Goal: Transaction & Acquisition: Purchase product/service

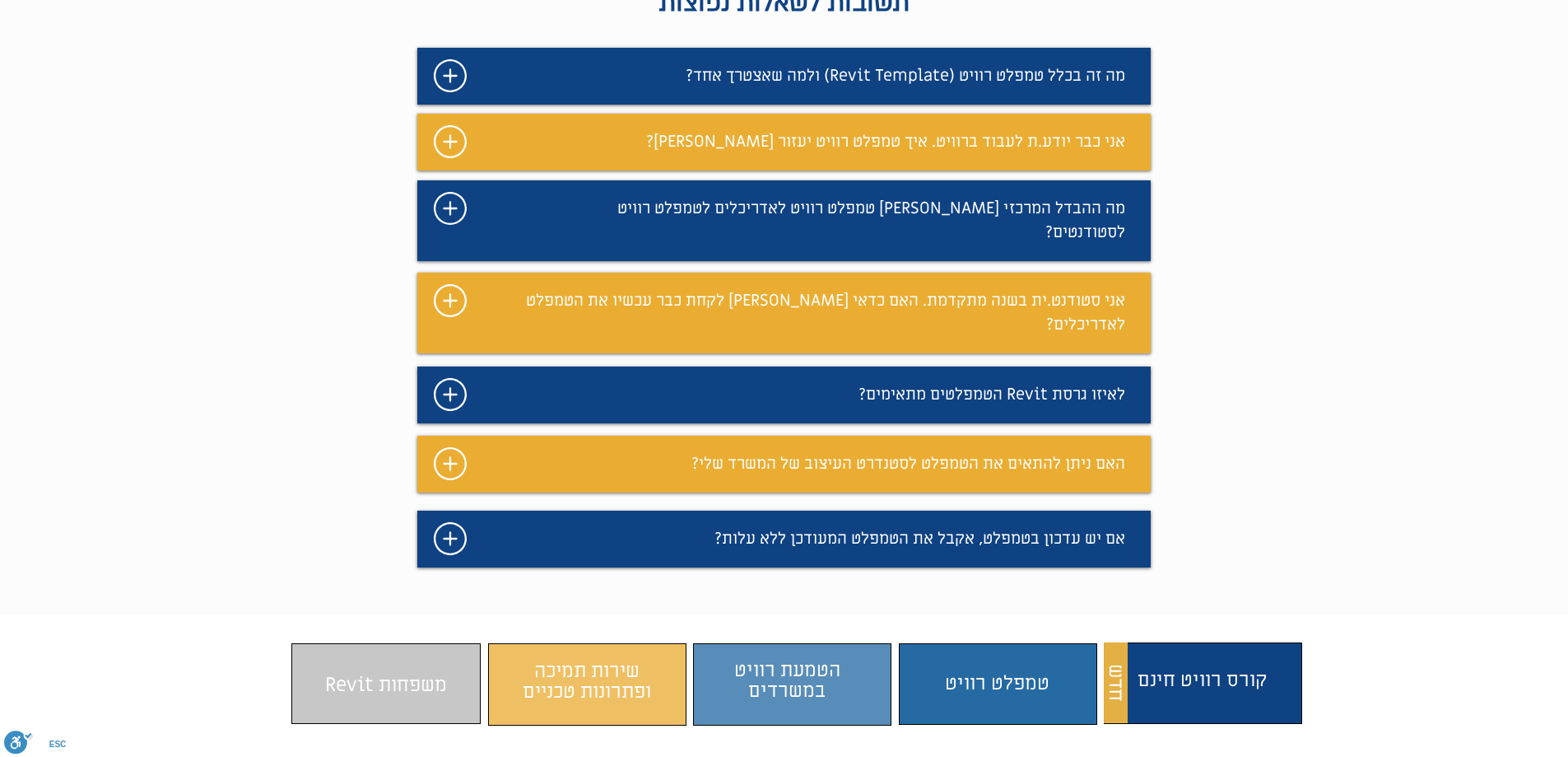
scroll to position [988, 0]
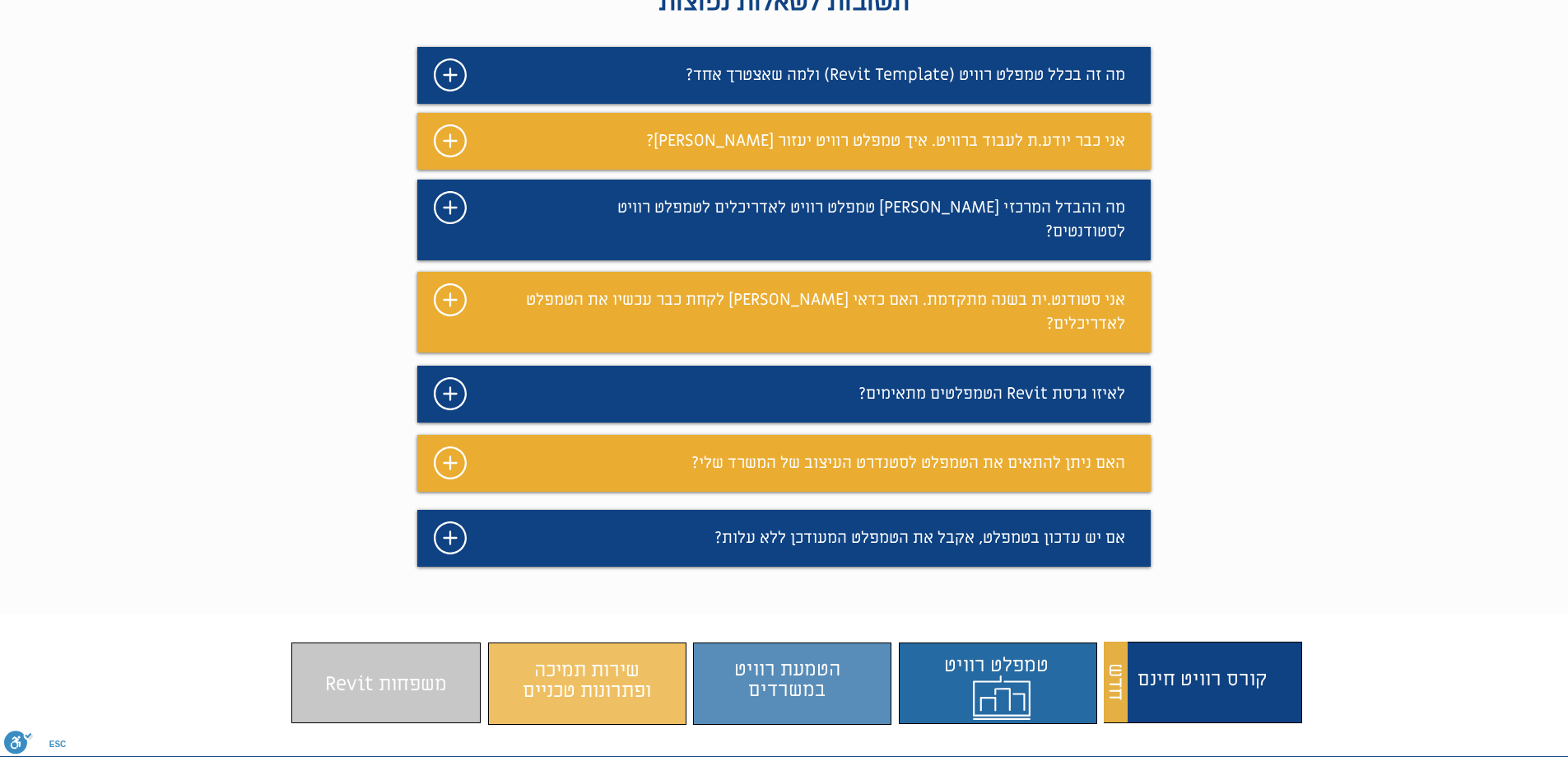
click at [985, 648] on span "התוכן משתנה כשעוברים עם העכבר" at bounding box center [1002, 680] width 189 height 64
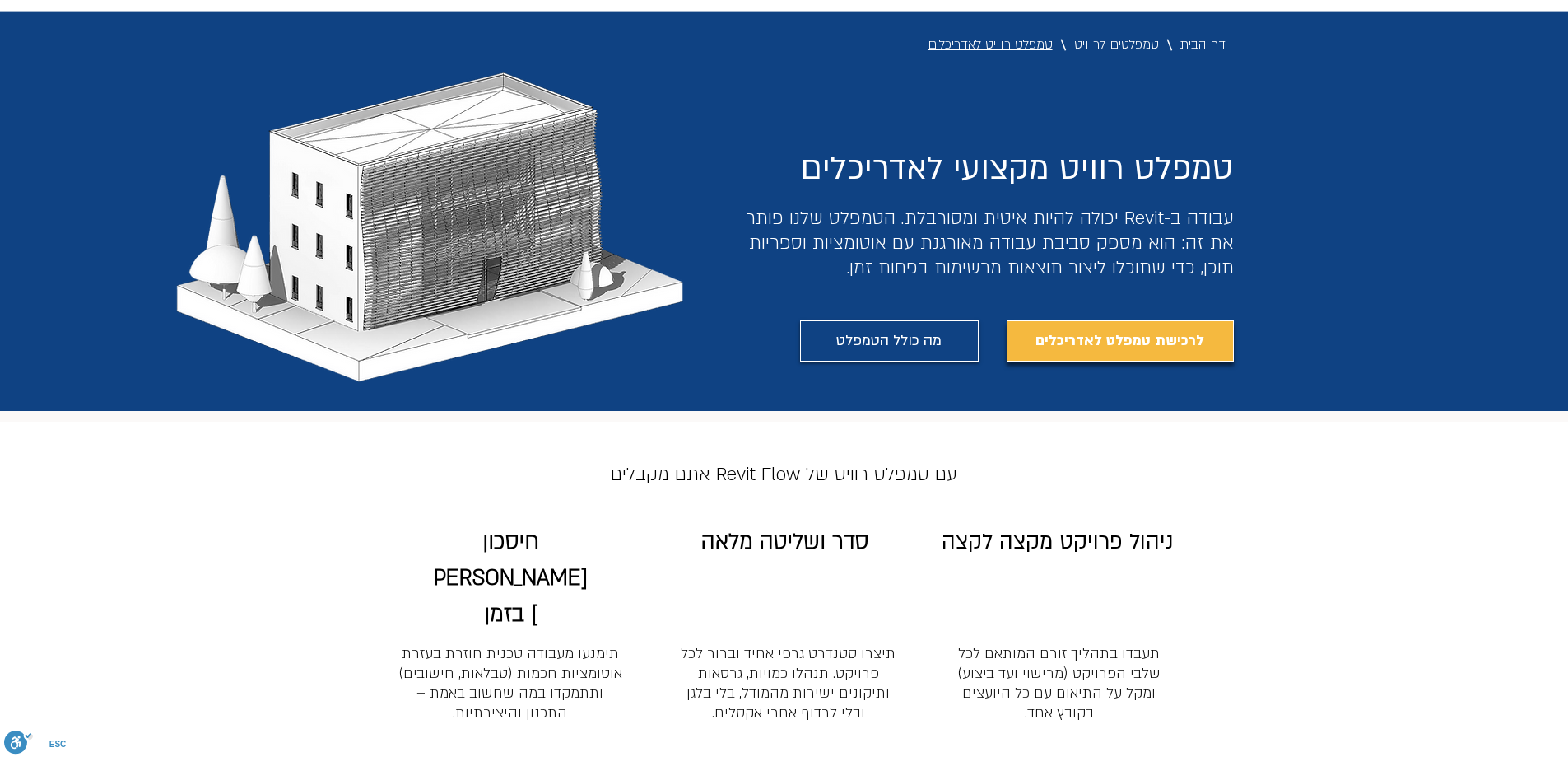
scroll to position [146, 0]
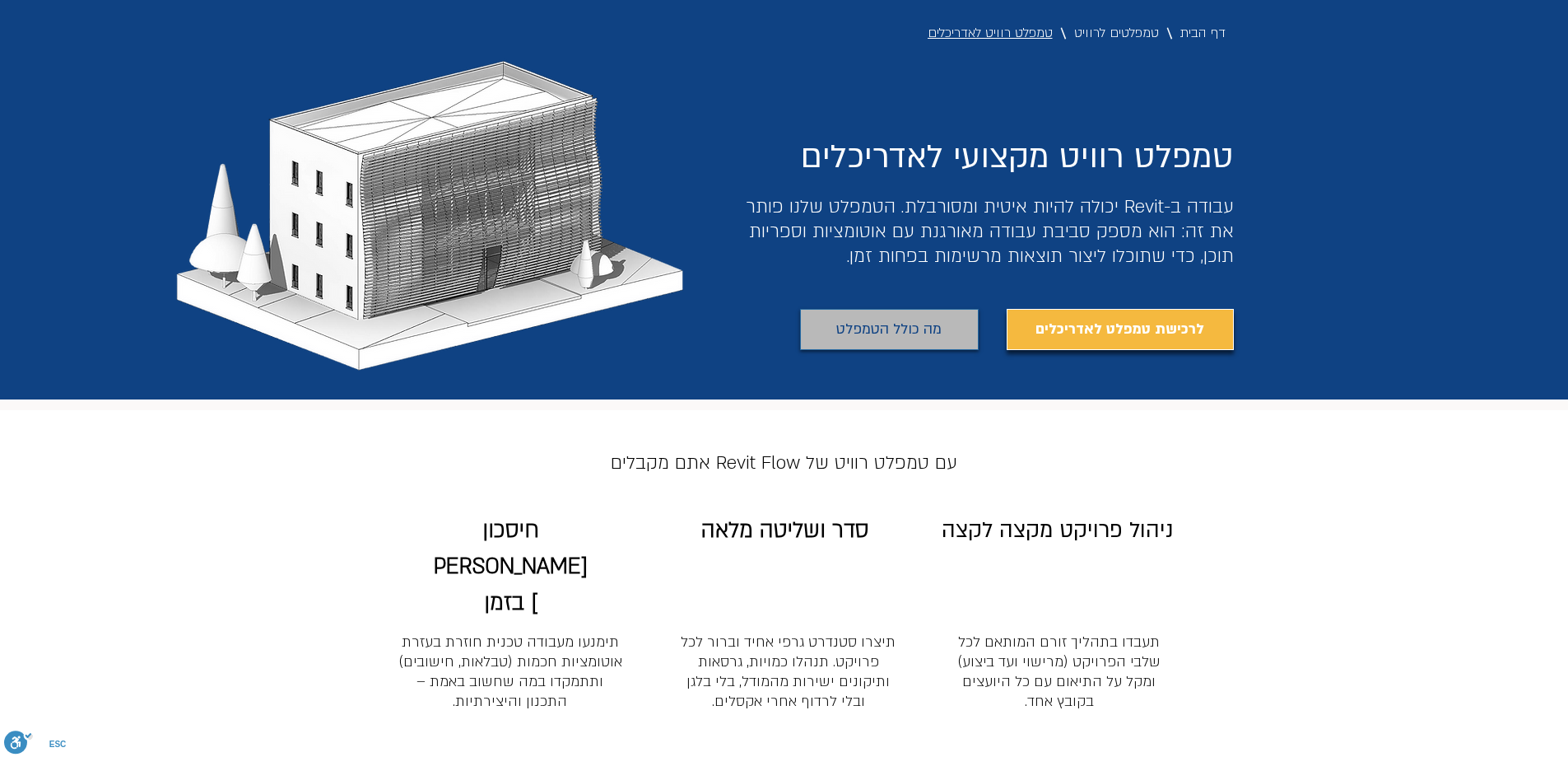
click at [913, 328] on span "מה כולל הטמפלט" at bounding box center [889, 329] width 105 height 26
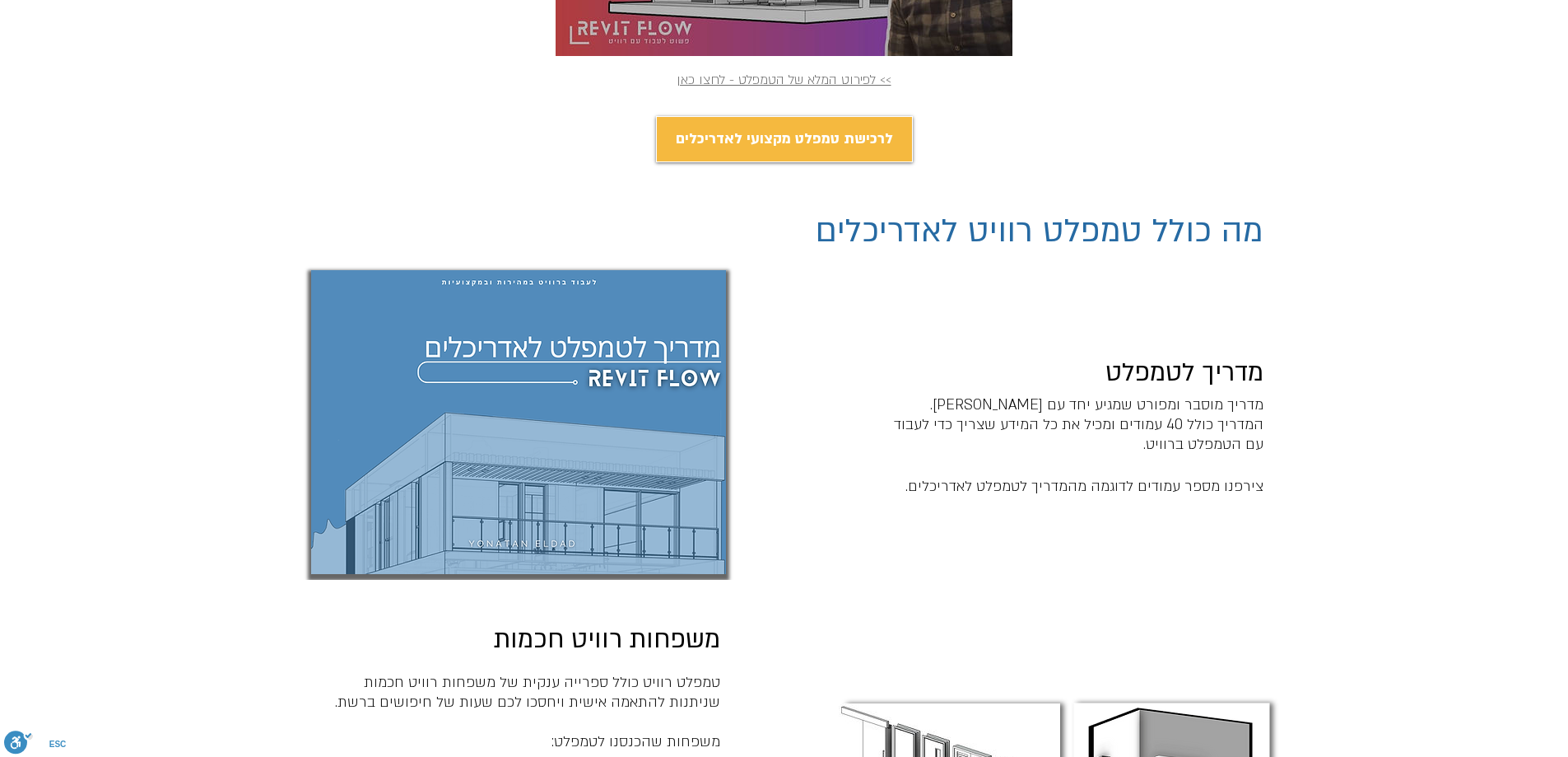
scroll to position [777, 0]
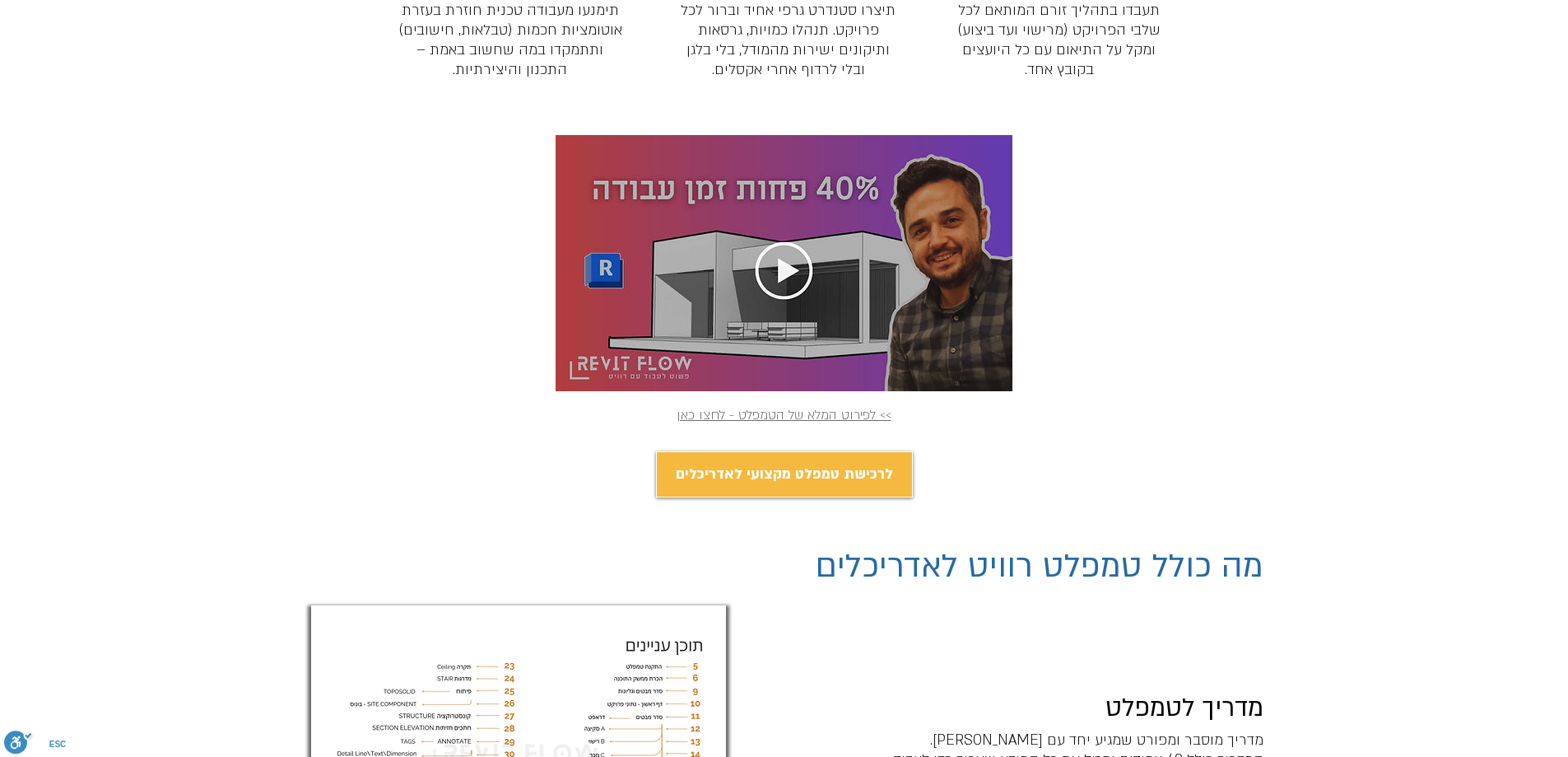
click at [760, 190] on img "main content" at bounding box center [784, 263] width 456 height 256
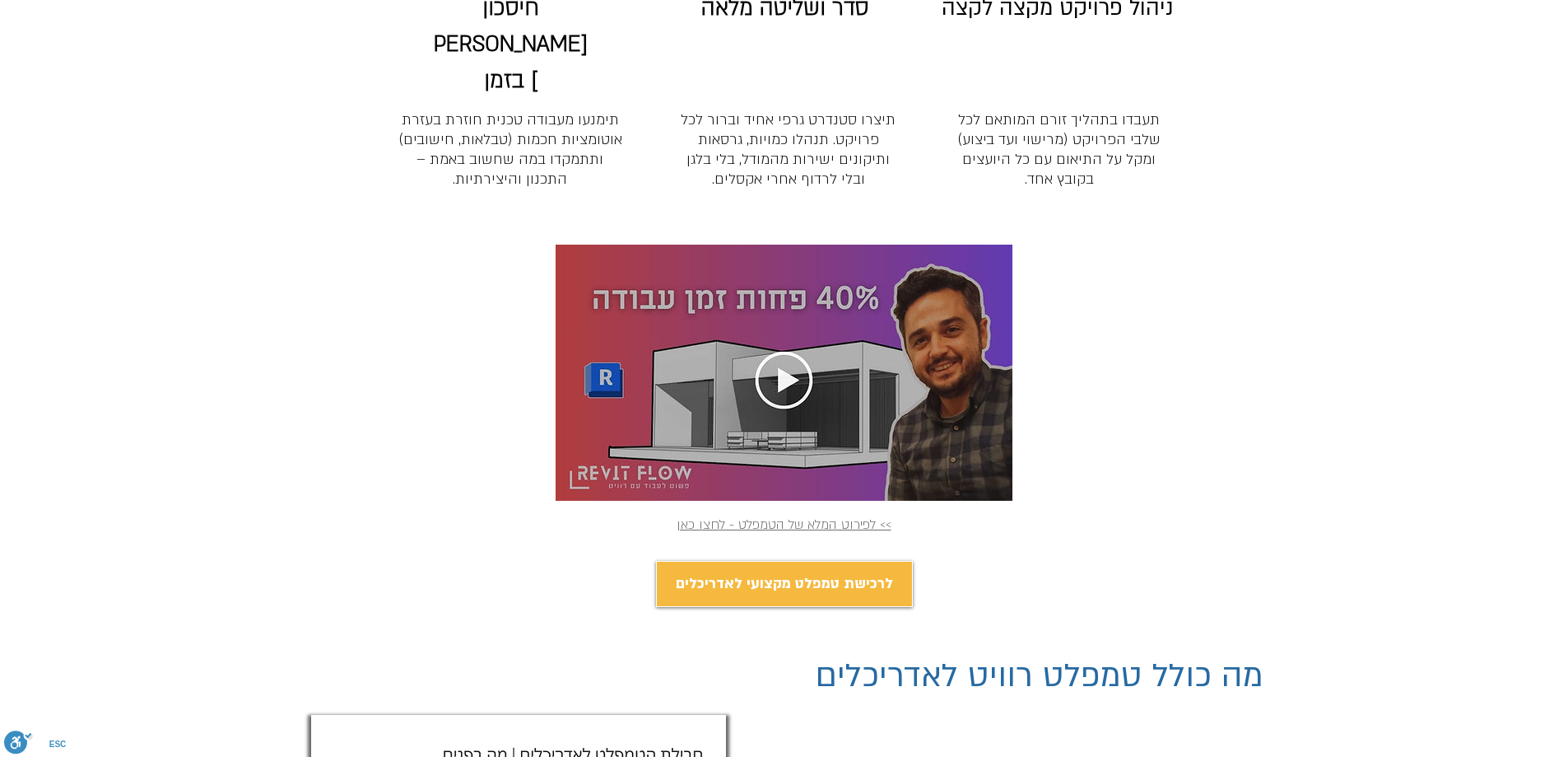
scroll to position [695, 0]
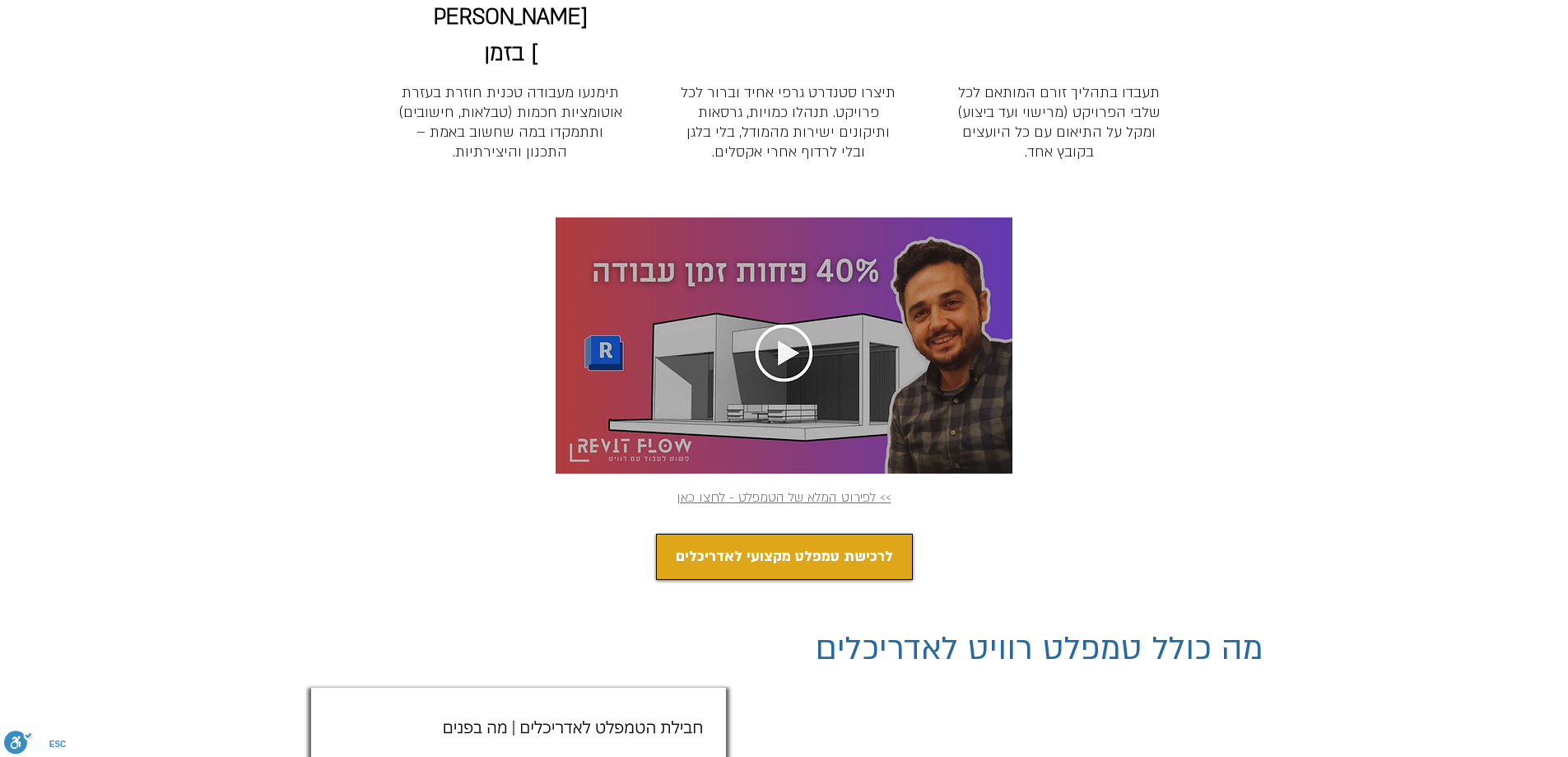
click at [889, 534] on link "לרכישת טמפלט מקצועי לאדריכלים" at bounding box center [784, 557] width 257 height 46
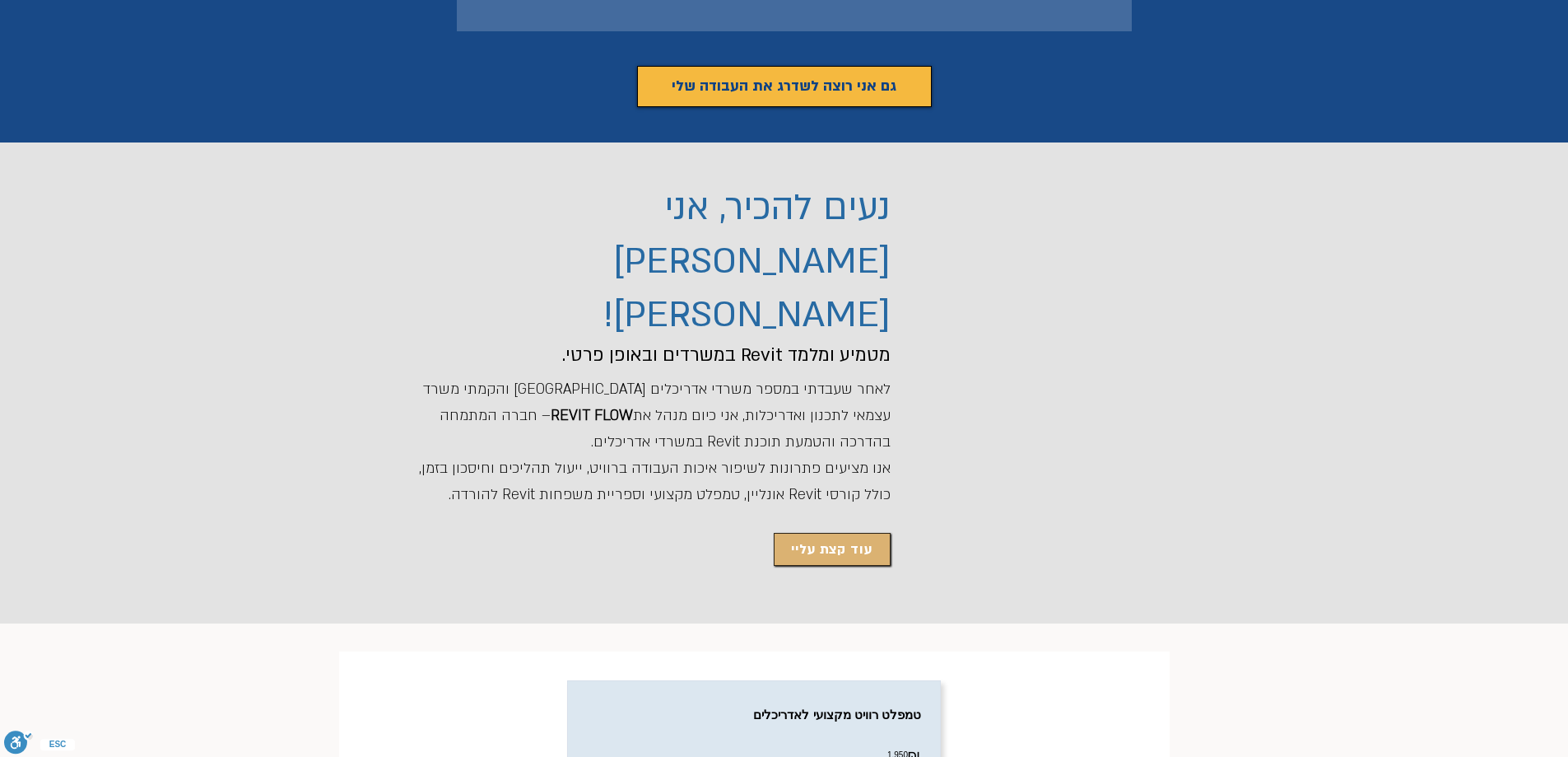
scroll to position [5767, 0]
